Goal: Use online tool/utility: Utilize a website feature to perform a specific function

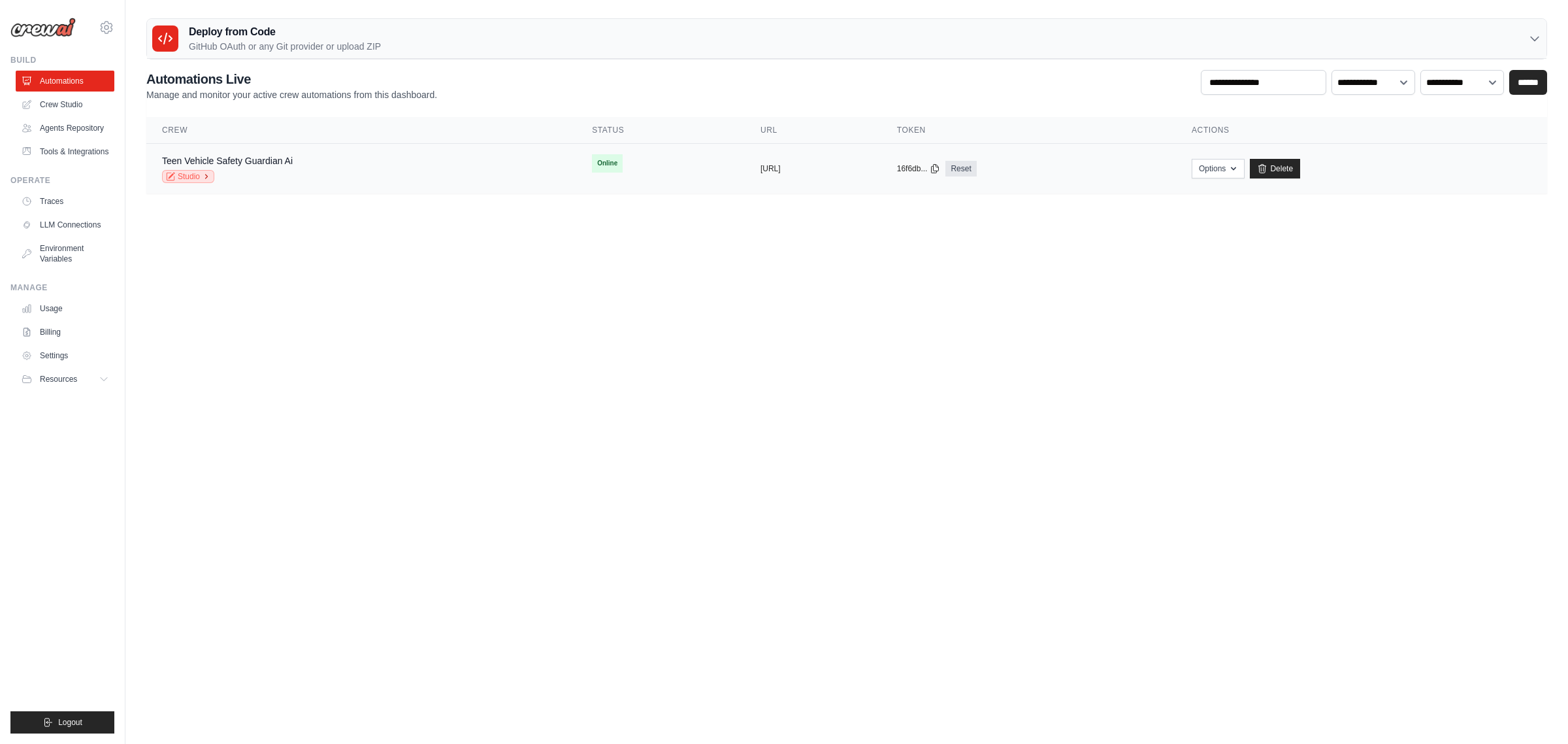
click at [186, 174] on link "Studio" at bounding box center [188, 176] width 53 height 13
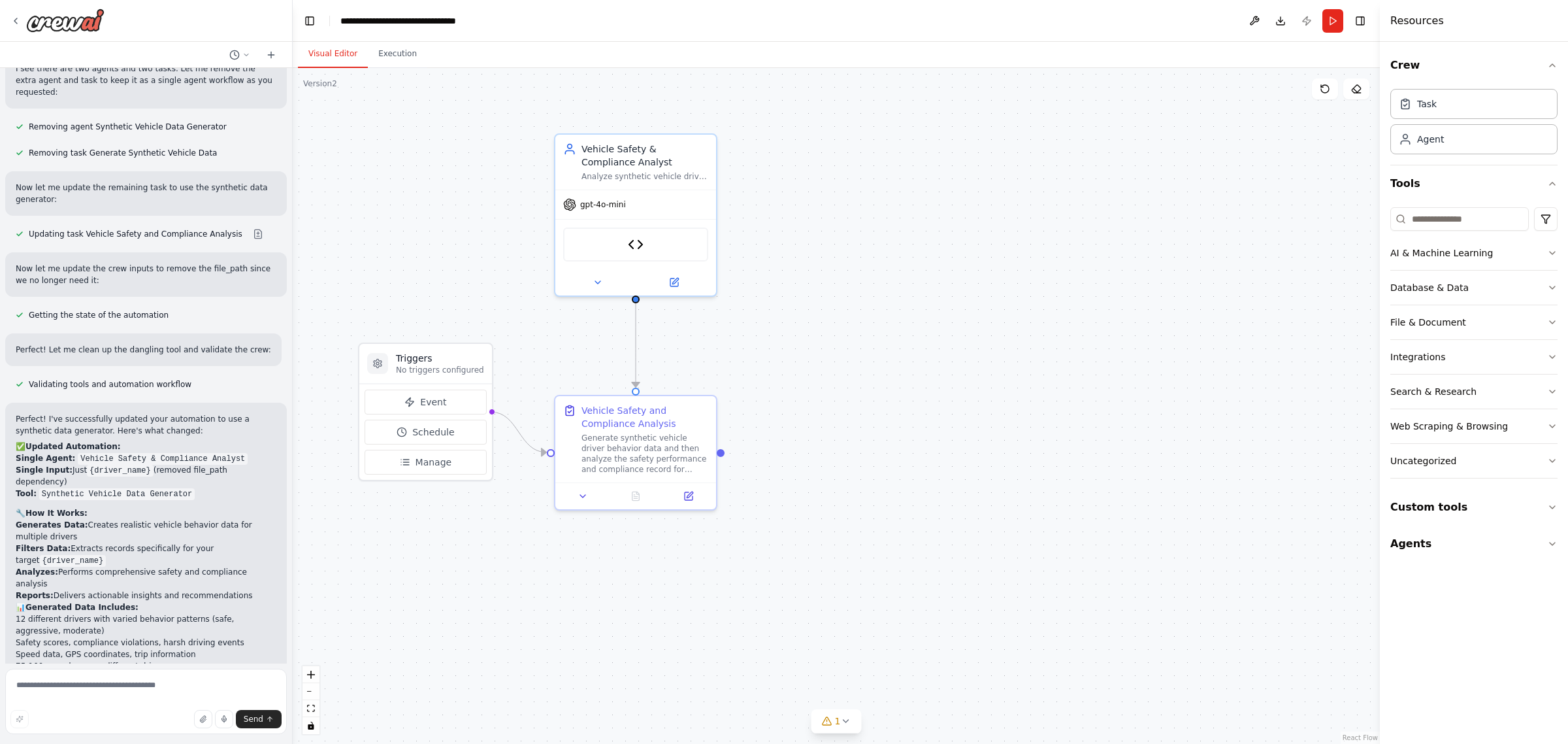
scroll to position [8369, 0]
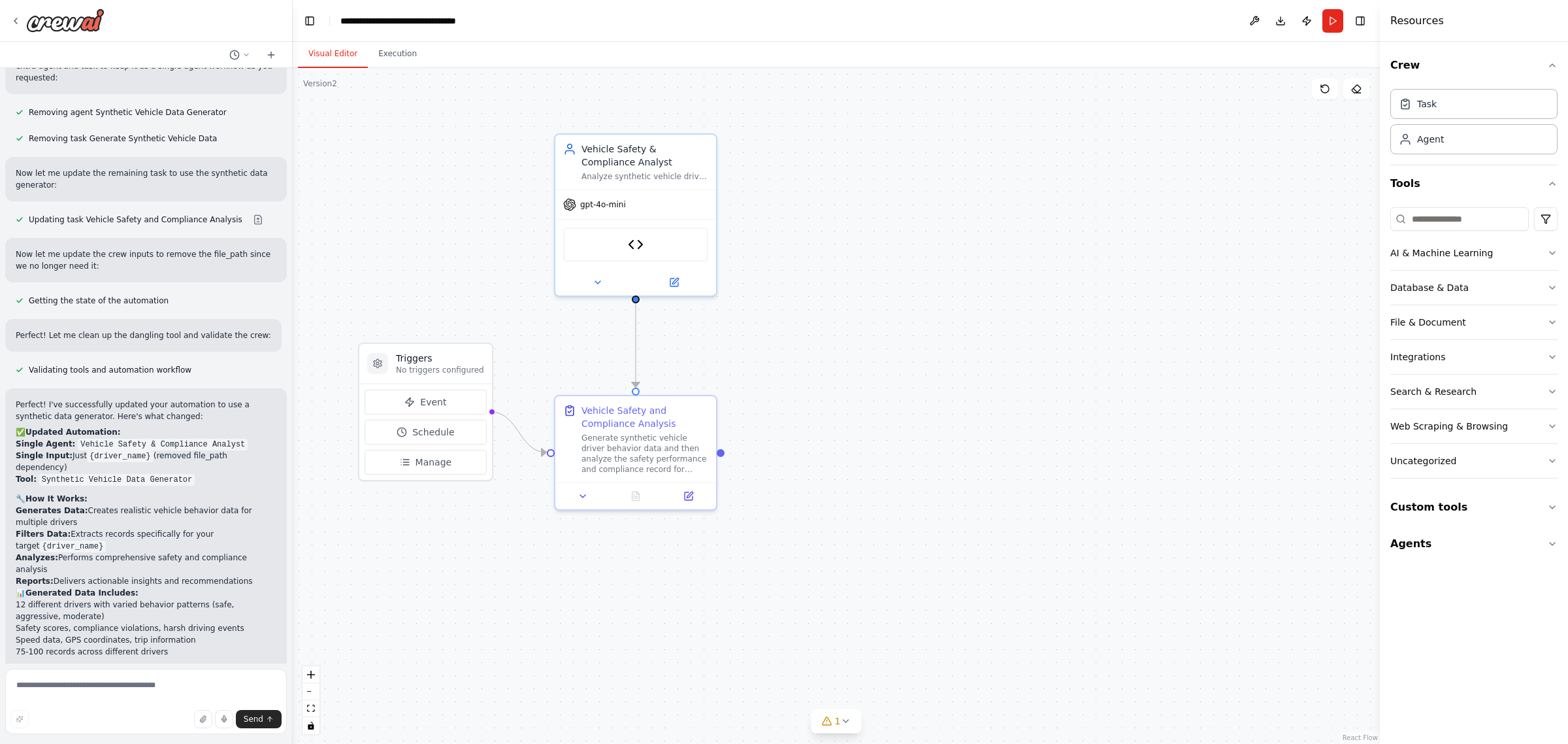
scroll to position [8369, 0]
click at [87, 695] on textarea at bounding box center [146, 701] width 281 height 65
type textarea "**********"
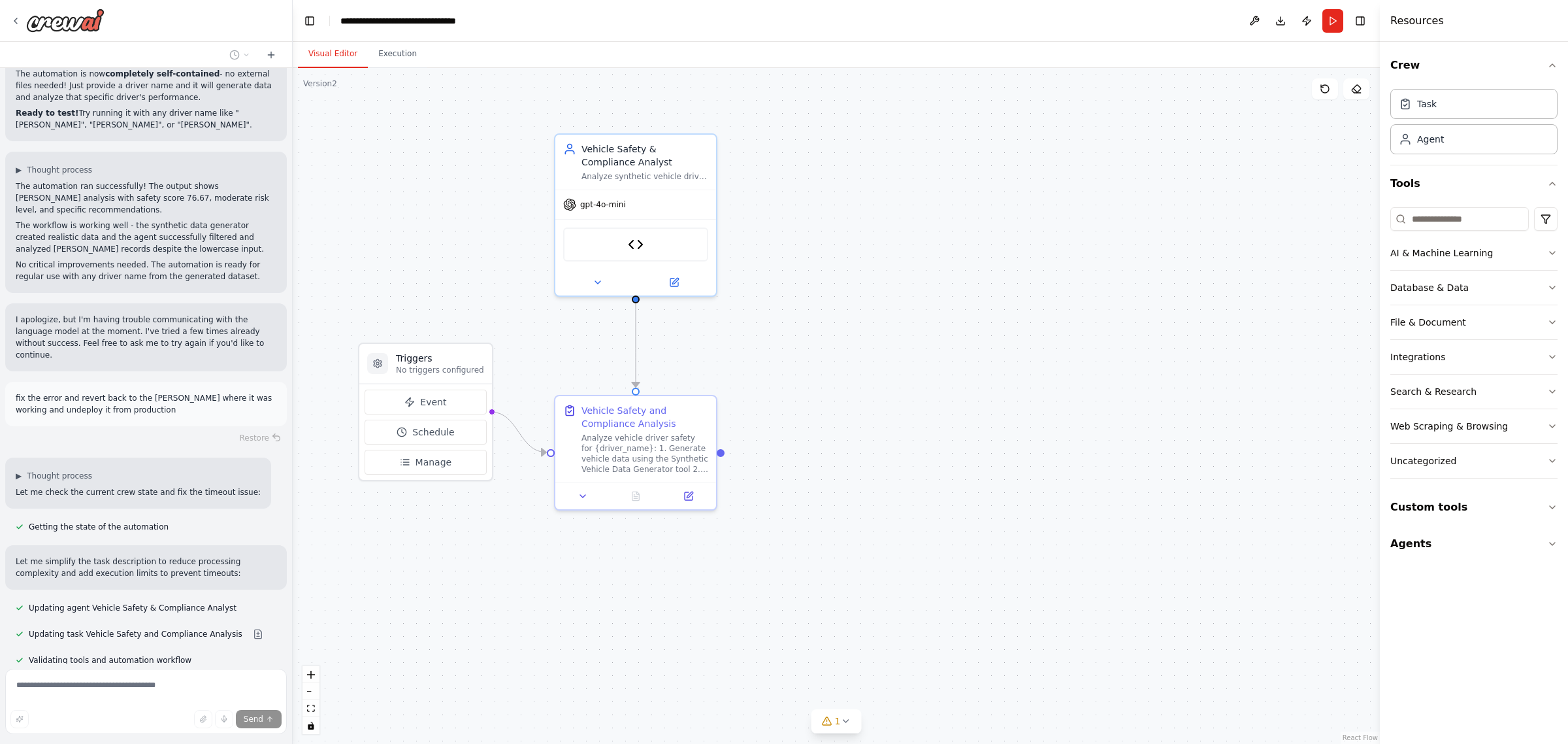
scroll to position [9004, 0]
